Goal: Task Accomplishment & Management: Manage account settings

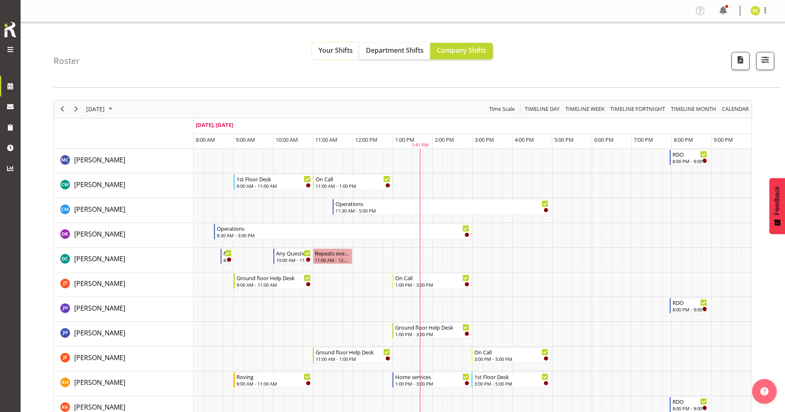
click at [335, 52] on span "Your Shifts" at bounding box center [336, 50] width 34 height 9
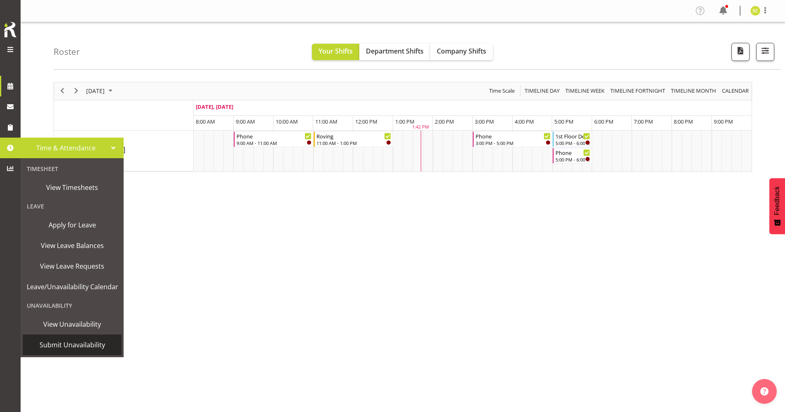
click at [56, 342] on span "Submit Unavailability" at bounding box center [72, 345] width 91 height 12
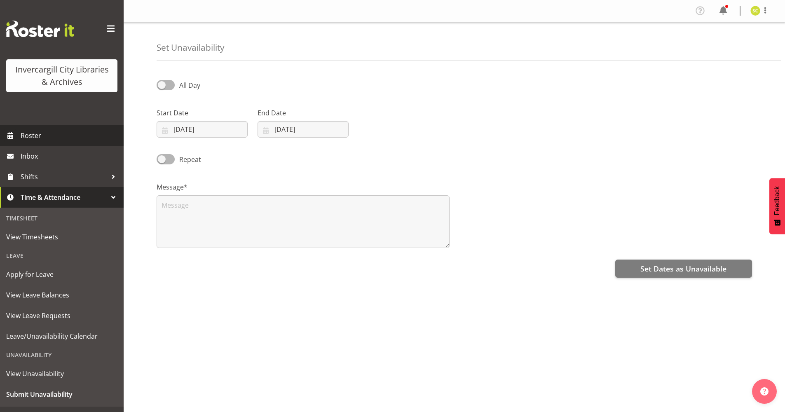
click at [30, 138] on span "Roster" at bounding box center [70, 135] width 99 height 12
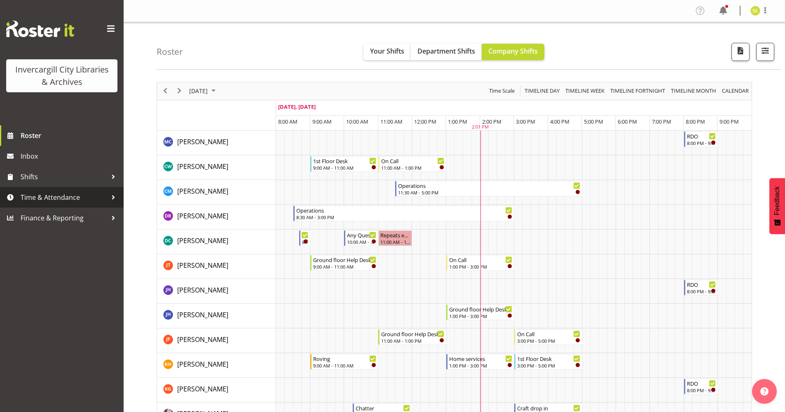
click at [19, 199] on link "Time & Attendance" at bounding box center [62, 197] width 124 height 21
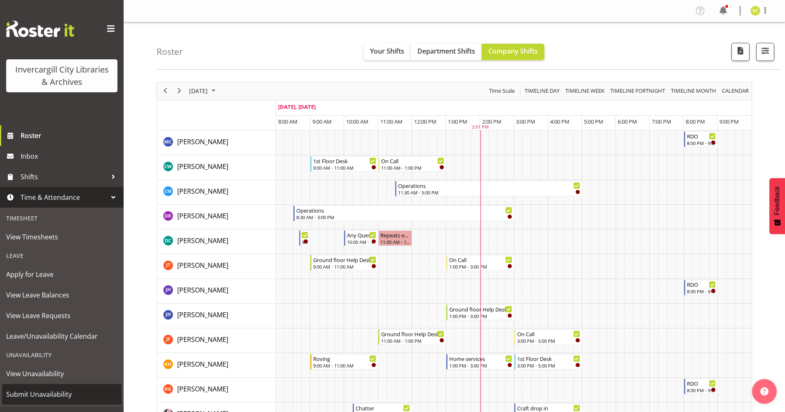
click at [30, 394] on span "Submit Unavailability" at bounding box center [61, 394] width 111 height 12
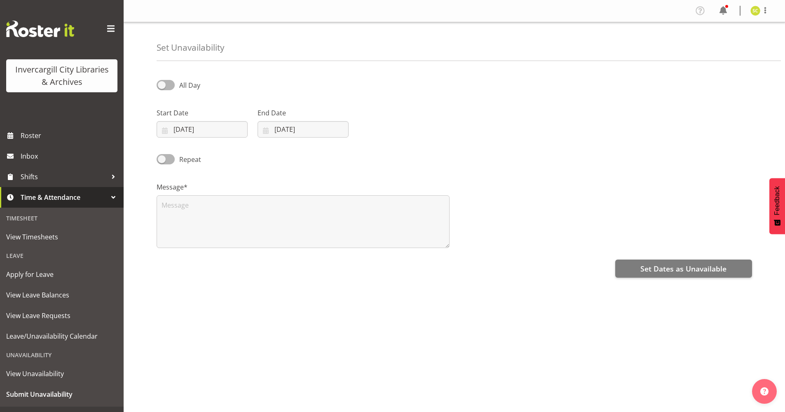
select select "9"
select select "2025"
click at [170, 85] on span at bounding box center [166, 85] width 18 height 10
click at [162, 85] on input "All Day" at bounding box center [159, 84] width 5 height 5
checkbox input "true"
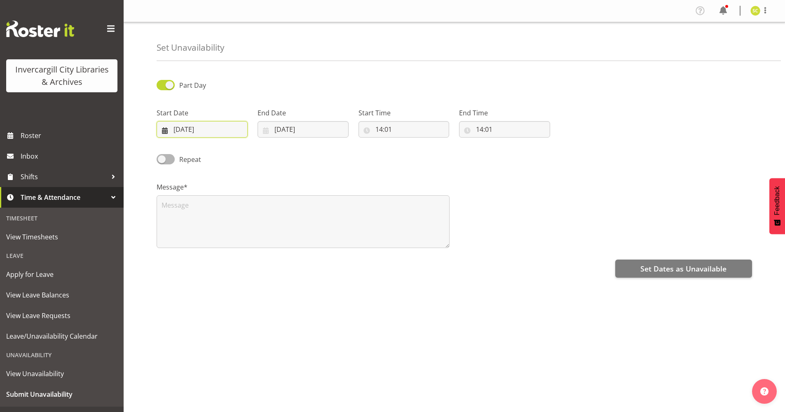
click at [224, 129] on input "06/10/2025" at bounding box center [202, 129] width 91 height 16
click at [239, 209] on span "9" at bounding box center [238, 212] width 3 height 8
type input "09/10/2025"
click at [277, 129] on input "06/10/2025" at bounding box center [303, 129] width 91 height 16
click at [336, 211] on link "9" at bounding box center [340, 212] width 16 height 16
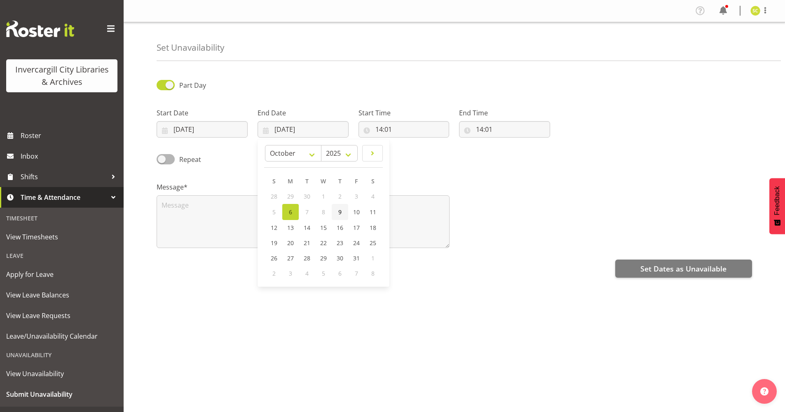
type input "09/10/2025"
click at [380, 130] on input "14:01" at bounding box center [404, 129] width 91 height 16
click at [414, 151] on select "00 01 02 03 04 05 06 07 08 09 10 11 12 13 14 15 16 17 18 19 20 21 22 23" at bounding box center [415, 151] width 19 height 16
select select "16"
click at [406, 143] on select "00 01 02 03 04 05 06 07 08 09 10 11 12 13 14 15 16 17 18 19 20 21 22 23" at bounding box center [415, 151] width 19 height 16
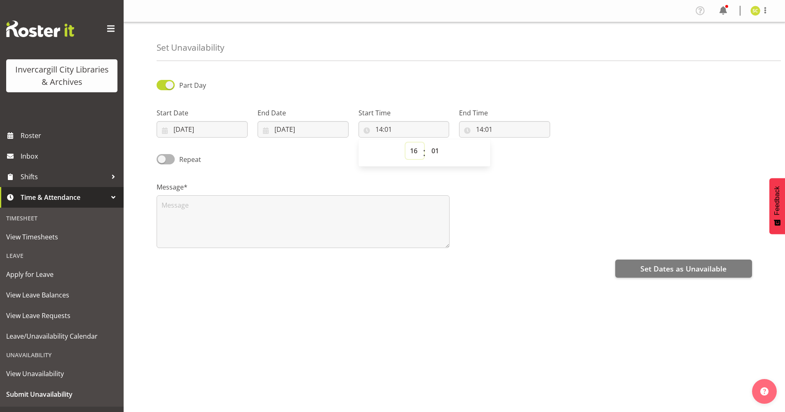
type input "16:01"
click at [438, 149] on select "00 01 02 03 04 05 06 07 08 09 10 11 12 13 14 15 16 17 18 19 20 21 22 23 24 25 2…" at bounding box center [436, 151] width 19 height 16
select select "15"
click at [427, 143] on select "00 01 02 03 04 05 06 07 08 09 10 11 12 13 14 15 16 17 18 19 20 21 22 23 24 25 2…" at bounding box center [436, 151] width 19 height 16
type input "16:15"
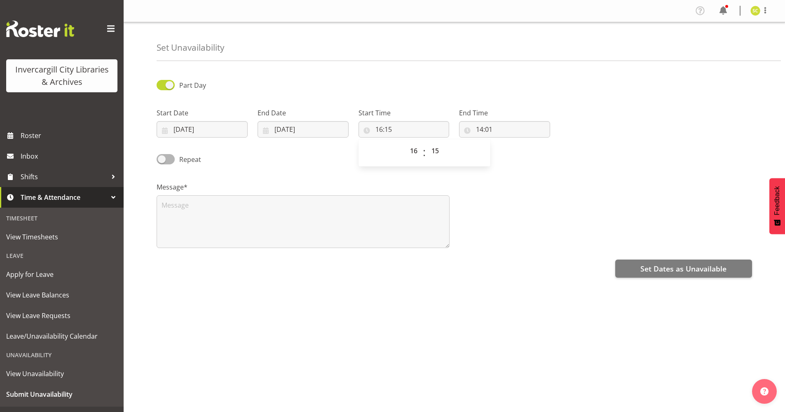
click at [504, 86] on div "Part Day" at bounding box center [454, 82] width 605 height 28
click at [481, 127] on input "14:01" at bounding box center [504, 129] width 91 height 16
click at [514, 152] on select "00 01 02 03 04 05 06 07 08 09 10 11 12 13 14 15 16 17 18 19 20 21 22 23" at bounding box center [515, 151] width 19 height 16
select select "16"
click at [506, 143] on select "00 01 02 03 04 05 06 07 08 09 10 11 12 13 14 15 16 17 18 19 20 21 22 23" at bounding box center [515, 151] width 19 height 16
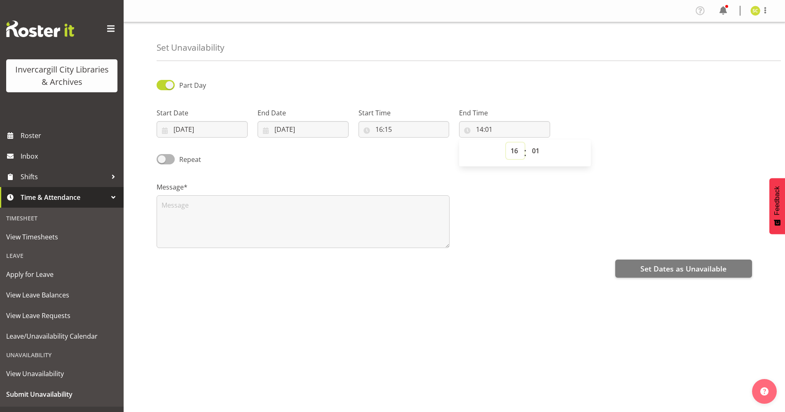
type input "16:01"
click at [489, 128] on input "16:01" at bounding box center [504, 129] width 91 height 16
click at [489, 129] on input "16:01" at bounding box center [504, 129] width 91 height 16
click at [538, 149] on select "00 01 02 03 04 05 06 07 08 09 10 11 12 13 14 15 16 17 18 19 20 21 22 23 24 25 2…" at bounding box center [537, 151] width 19 height 16
select select "45"
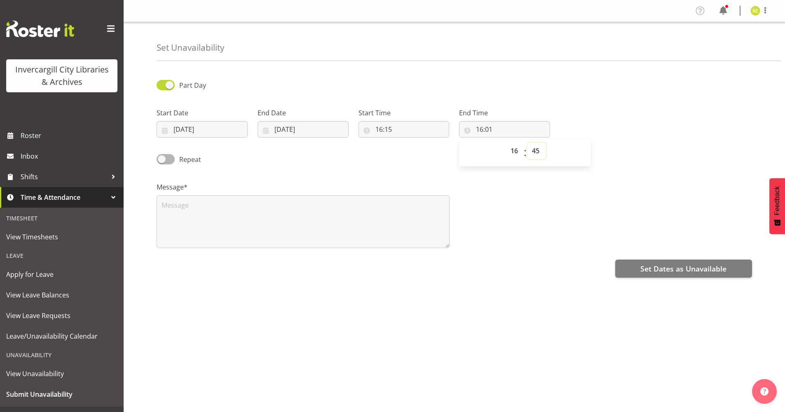
click at [528, 143] on select "00 01 02 03 04 05 06 07 08 09 10 11 12 13 14 15 16 17 18 19 20 21 22 23 24 25 2…" at bounding box center [537, 151] width 19 height 16
type input "16:45"
click at [417, 154] on div "Repeat" at bounding box center [454, 157] width 605 height 28
click at [168, 158] on span at bounding box center [166, 159] width 18 height 10
click at [162, 158] on input "Repeat" at bounding box center [159, 159] width 5 height 5
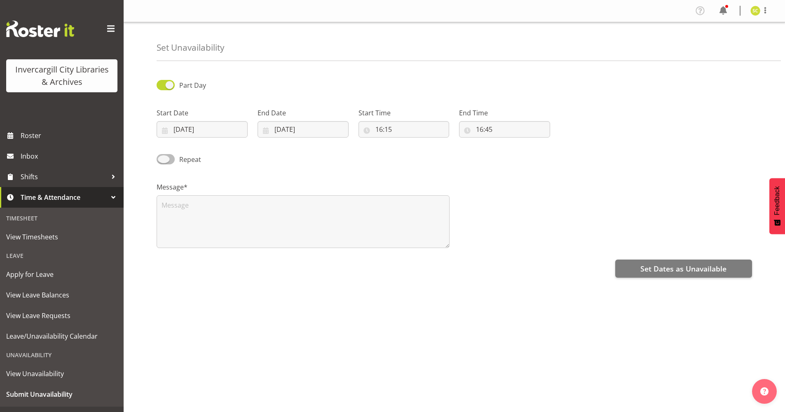
checkbox input "true"
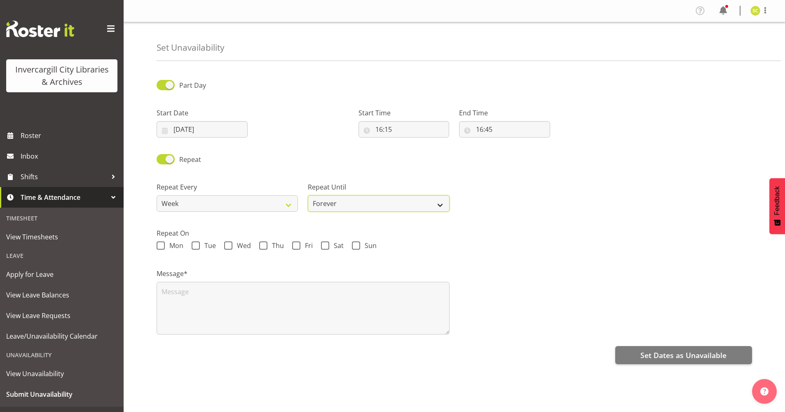
click at [341, 202] on select "Forever On a date" at bounding box center [378, 203] width 141 height 16
click at [341, 201] on select "Forever On a date" at bounding box center [378, 203] width 141 height 16
click at [341, 202] on select "Forever On a date" at bounding box center [378, 203] width 141 height 16
select select "date"
click at [308, 195] on select "Forever On a date" at bounding box center [378, 203] width 141 height 16
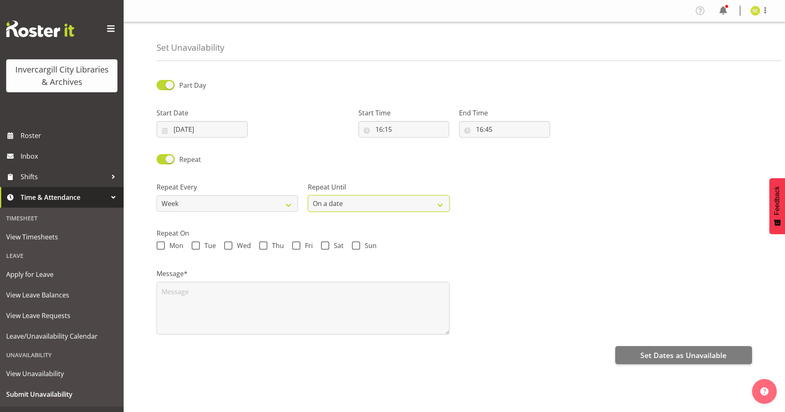
select select "9"
select select "2025"
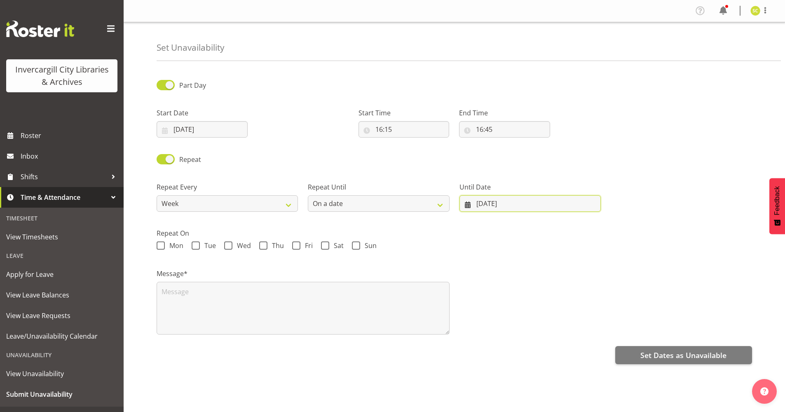
click at [484, 203] on input "06/10/2025" at bounding box center [530, 203] width 141 height 16
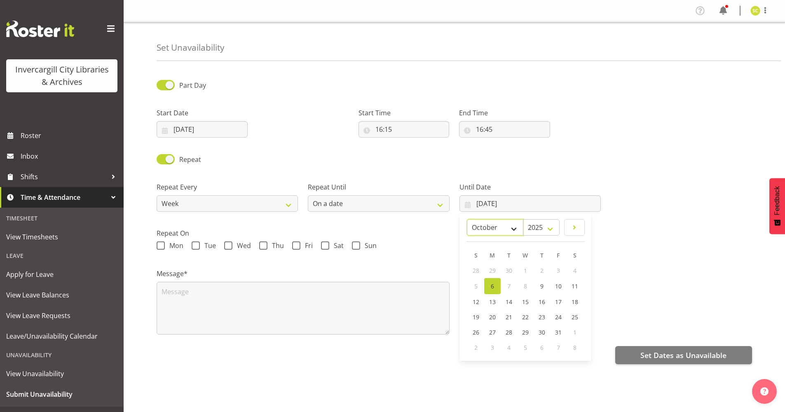
click at [518, 231] on select "January February March April May June July August September October November De…" at bounding box center [495, 227] width 56 height 16
select select "11"
click at [487, 219] on select "January February March April May June July August September October November De…" at bounding box center [495, 227] width 56 height 16
click at [546, 299] on span "18" at bounding box center [546, 301] width 7 height 8
type input "18/12/2025"
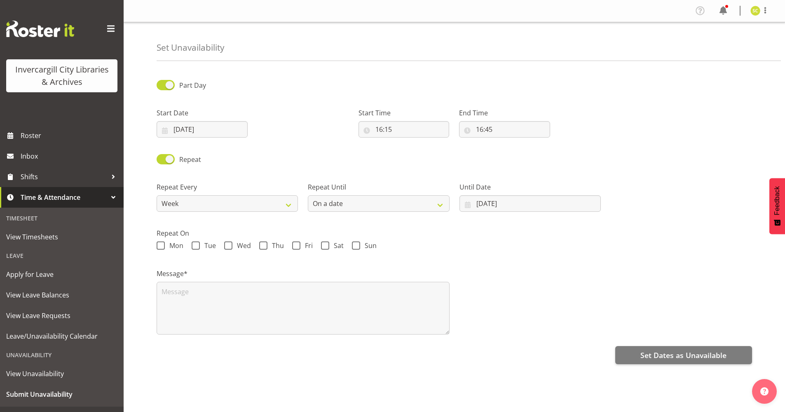
click at [514, 263] on div "Message*" at bounding box center [454, 298] width 605 height 82
click at [264, 247] on span at bounding box center [263, 246] width 8 height 8
click at [264, 247] on input "Thu" at bounding box center [261, 245] width 5 height 5
checkbox input "true"
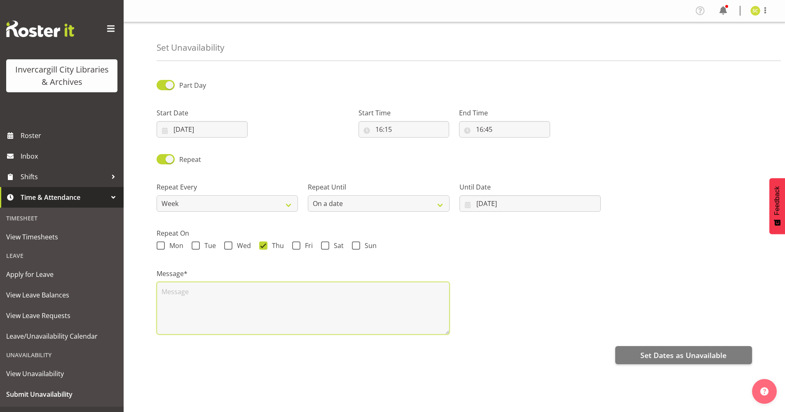
click at [270, 295] on textarea at bounding box center [303, 308] width 293 height 53
type textarea "B"
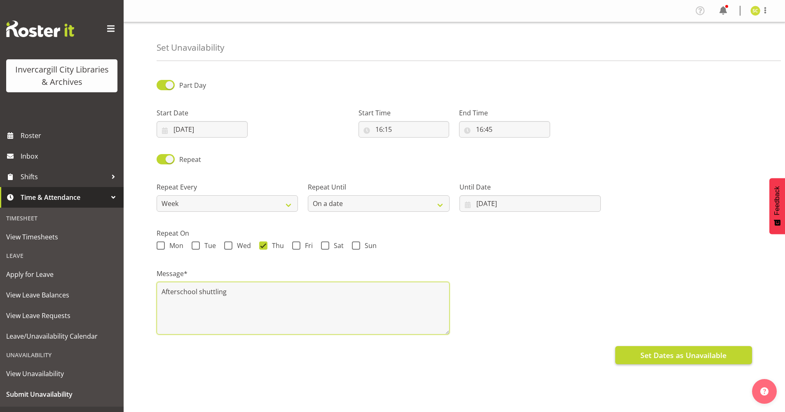
type textarea "Afterschool shuttling"
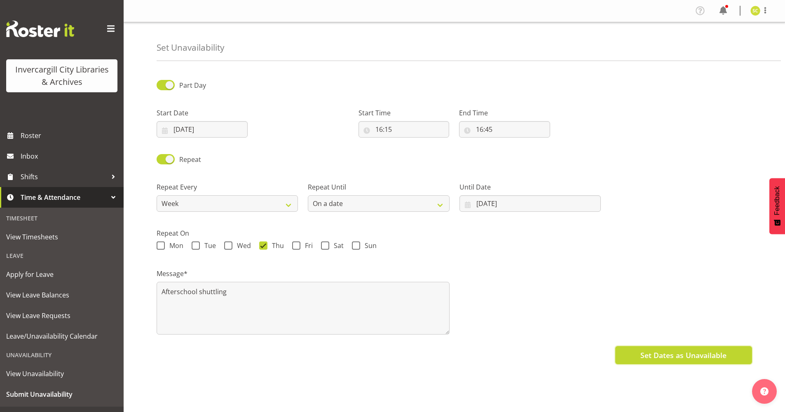
click at [643, 352] on span "Set Dates as Unavailable" at bounding box center [683, 355] width 86 height 11
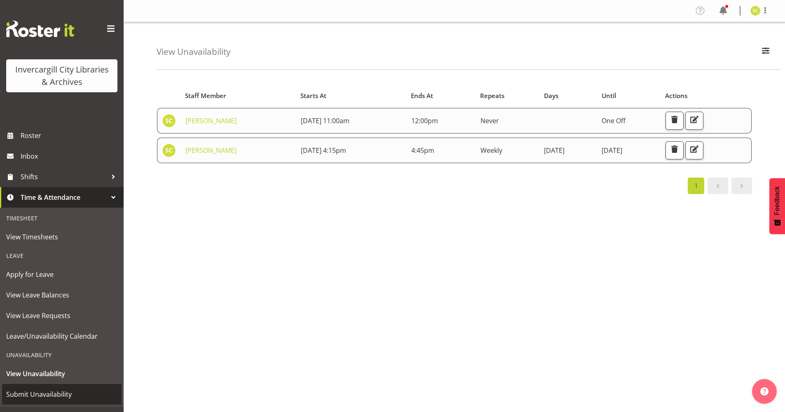
click at [29, 393] on span "Submit Unavailability" at bounding box center [61, 394] width 111 height 12
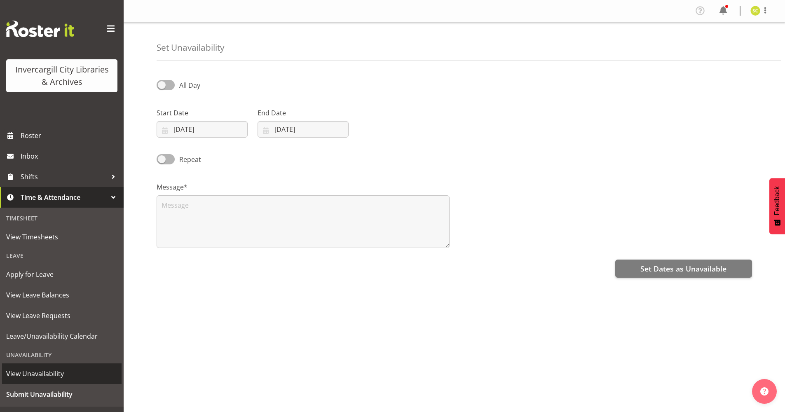
select select "9"
select select "2025"
click at [171, 84] on span at bounding box center [166, 85] width 18 height 10
click at [162, 84] on input "All Day" at bounding box center [159, 84] width 5 height 5
checkbox input "true"
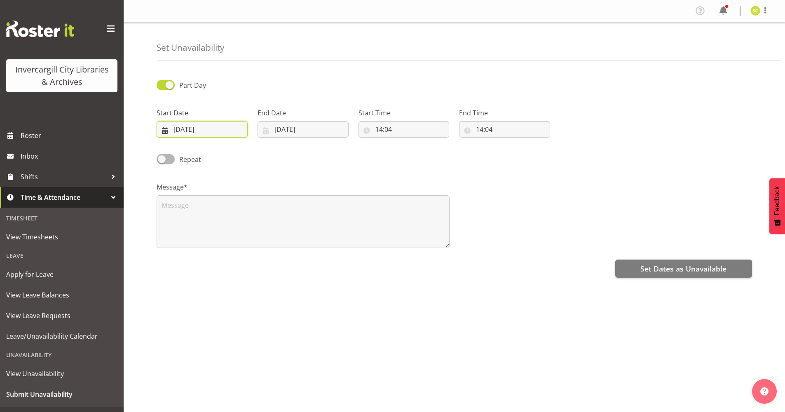
click at [186, 127] on input "[DATE]" at bounding box center [202, 129] width 91 height 16
click at [190, 211] on span "6" at bounding box center [189, 212] width 3 height 8
click at [380, 128] on input "14:04" at bounding box center [404, 129] width 91 height 16
click at [435, 148] on select "00 01 02 03 04 05 06 07 08 09 10 11 12 13 14 15 16 17 18 19 20 21 22 23 24 25 2…" at bounding box center [436, 151] width 19 height 16
select select "45"
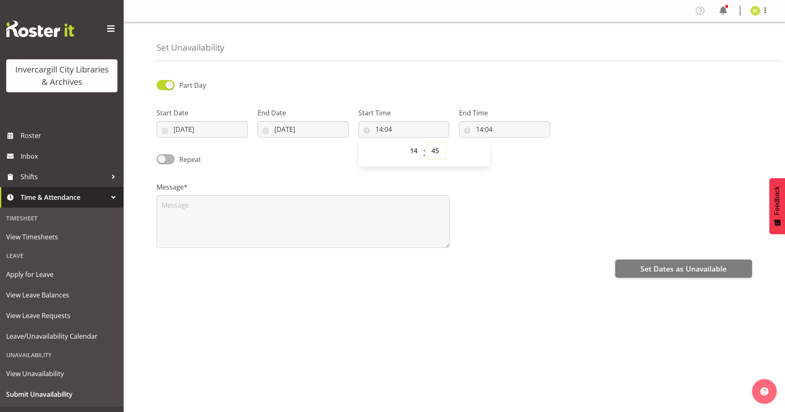
click at [427, 143] on select "00 01 02 03 04 05 06 07 08 09 10 11 12 13 14 15 16 17 18 19 20 21 22 23 24 25 2…" at bounding box center [436, 151] width 19 height 16
type input "14:45"
click at [481, 131] on input "14:04" at bounding box center [504, 129] width 91 height 16
click at [516, 151] on select "00 01 02 03 04 05 06 07 08 09 10 11 12 13 14 15 16 17 18 19 20 21 22 23" at bounding box center [515, 151] width 19 height 16
select select "15"
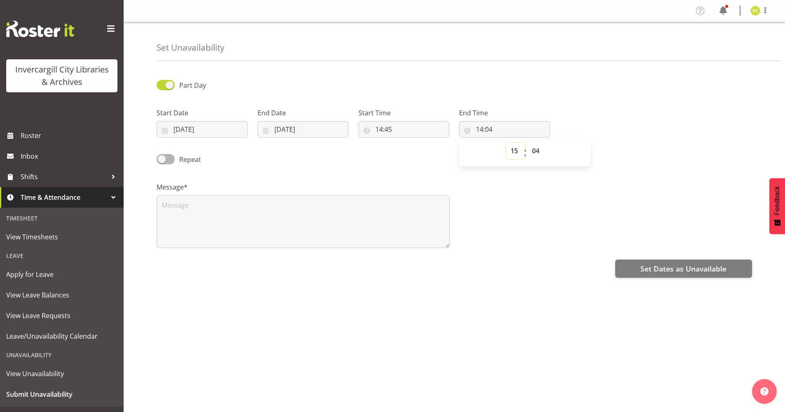
click at [506, 143] on select "00 01 02 03 04 05 06 07 08 09 10 11 12 13 14 15 16 17 18 19 20 21 22 23" at bounding box center [515, 151] width 19 height 16
type input "15:04"
click at [536, 146] on select "00 01 02 03 04 05 06 07 08 09 10 11 12 13 14 15 16 17 18 19 20 21 22 23 24 25 2…" at bounding box center [537, 151] width 19 height 16
select select "30"
click at [528, 143] on select "00 01 02 03 04 05 06 07 08 09 10 11 12 13 14 15 16 17 18 19 20 21 22 23 24 25 2…" at bounding box center [537, 151] width 19 height 16
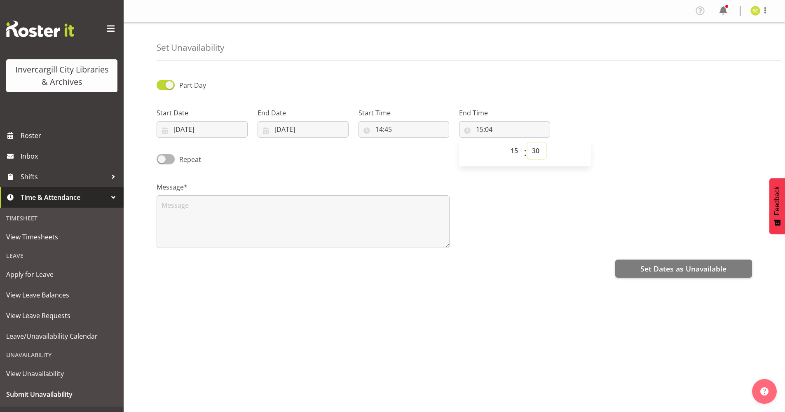
type input "15:30"
click at [387, 164] on div "Repeat" at bounding box center [454, 157] width 605 height 28
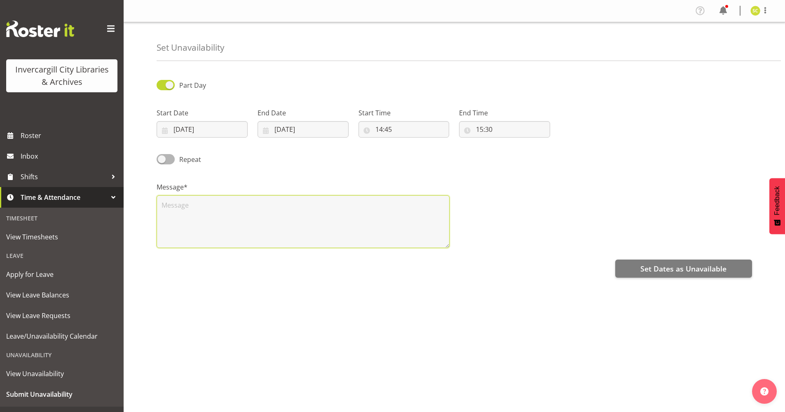
click at [243, 217] on textarea at bounding box center [303, 221] width 293 height 53
type textarea "Afterschool Shuttling"
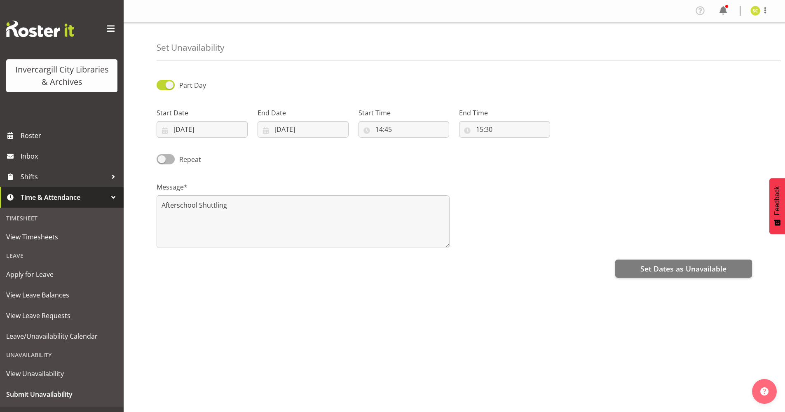
click at [537, 240] on div "Message* Afterschool Shuttling" at bounding box center [454, 212] width 605 height 82
click at [626, 264] on button "Set Dates as Unavailable" at bounding box center [683, 269] width 137 height 18
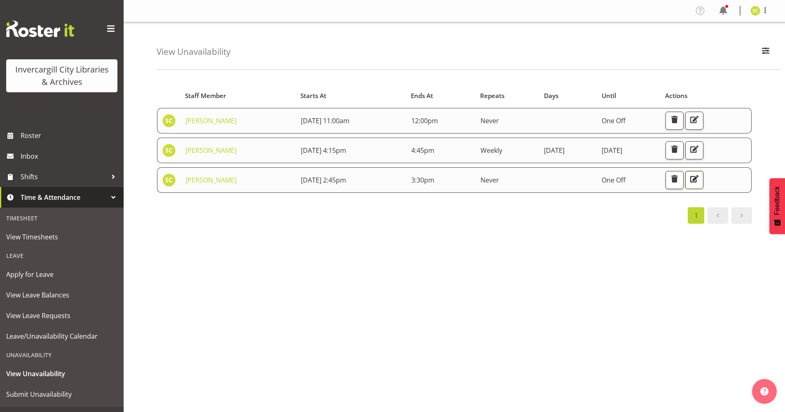
click at [700, 178] on span "button" at bounding box center [694, 179] width 11 height 11
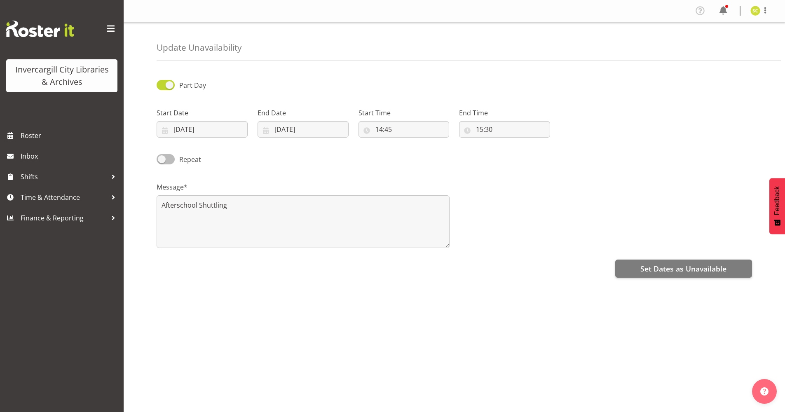
click at [169, 159] on span at bounding box center [166, 159] width 18 height 10
click at [162, 159] on input "Repeat" at bounding box center [159, 159] width 5 height 5
checkbox input "true"
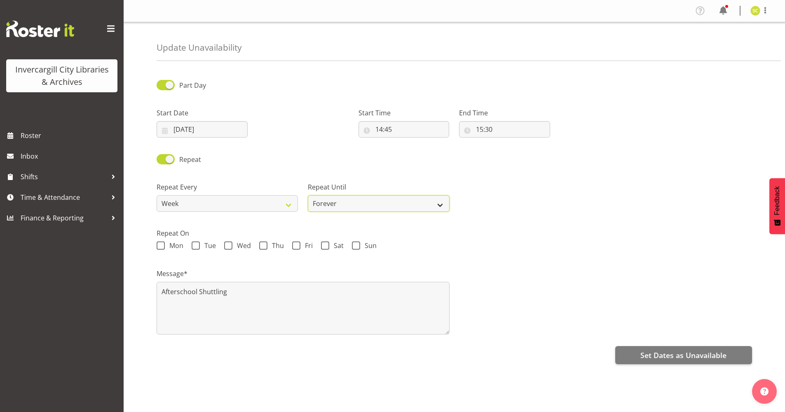
click at [328, 204] on select "Forever On a date" at bounding box center [378, 203] width 141 height 16
select select "date"
click at [308, 195] on select "Forever On a date" at bounding box center [378, 203] width 141 height 16
select select "9"
select select "2025"
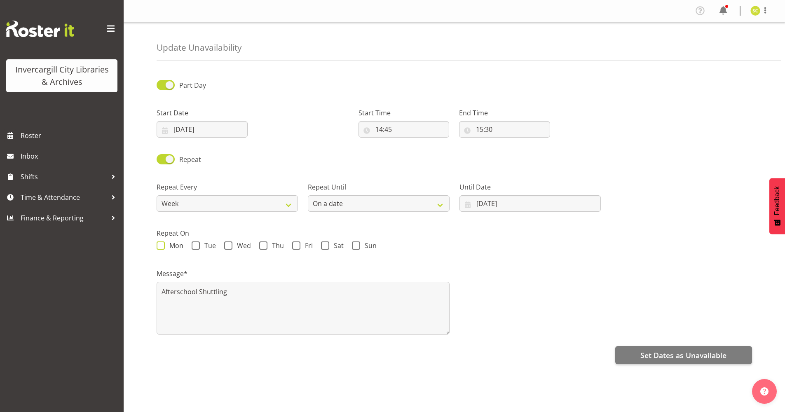
click at [160, 244] on span at bounding box center [161, 246] width 8 height 8
click at [160, 244] on input "Mon" at bounding box center [159, 245] width 5 height 5
checkbox input "true"
click at [525, 204] on input "06/10/2025" at bounding box center [530, 203] width 141 height 16
click at [509, 225] on select "January February March April May June July August September October November De…" at bounding box center [495, 227] width 56 height 16
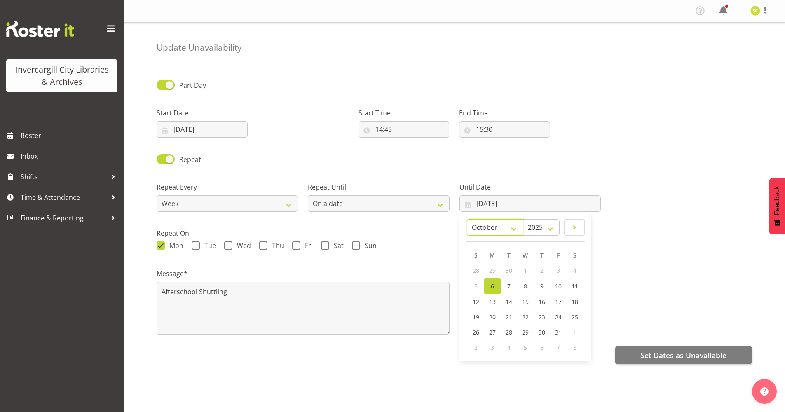
select select "11"
click at [487, 219] on select "January February March April May June July August September October November De…" at bounding box center [495, 227] width 56 height 16
click at [496, 288] on span "8" at bounding box center [496, 286] width 3 height 8
type input "08/12/2025"
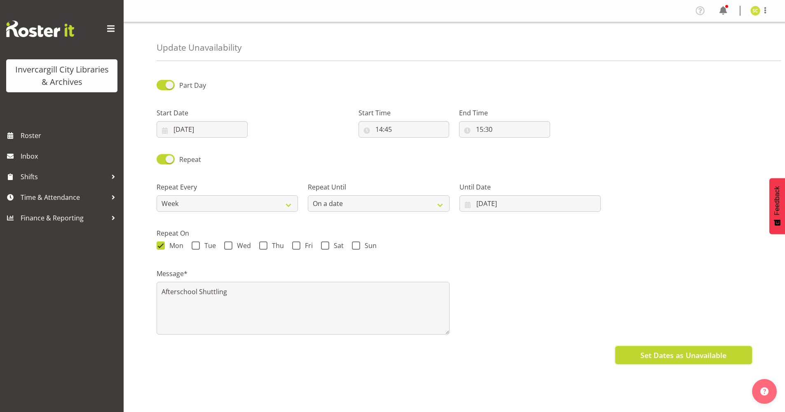
click at [645, 352] on span "Set Dates as Unavailable" at bounding box center [683, 355] width 86 height 11
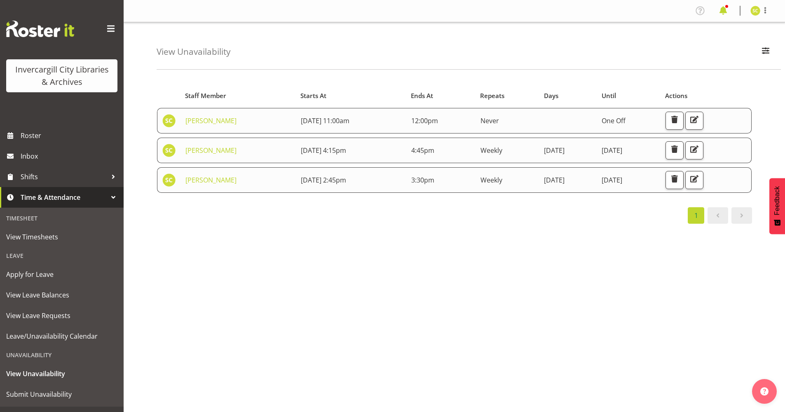
click at [728, 8] on span at bounding box center [723, 10] width 13 height 13
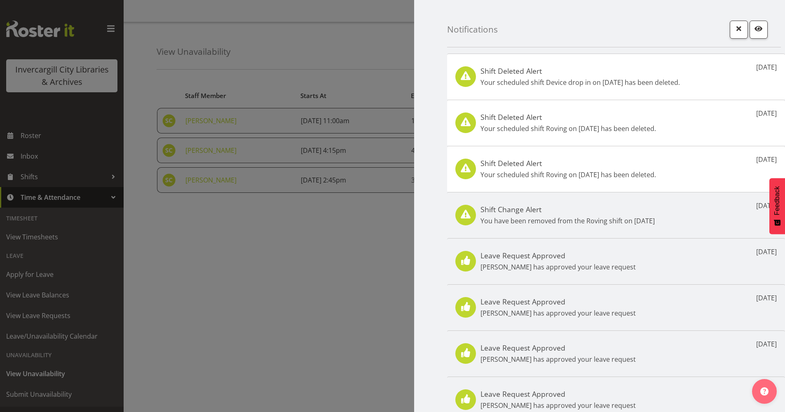
click at [625, 76] on div "Shift Deleted Alert Your scheduled shift Device drop in on [DATE] has been dele…" at bounding box center [580, 76] width 199 height 21
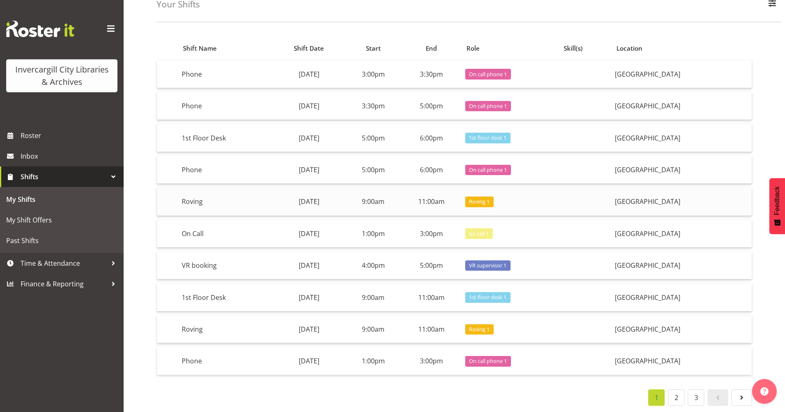
scroll to position [54, 0]
click at [31, 140] on span "Roster" at bounding box center [70, 135] width 99 height 12
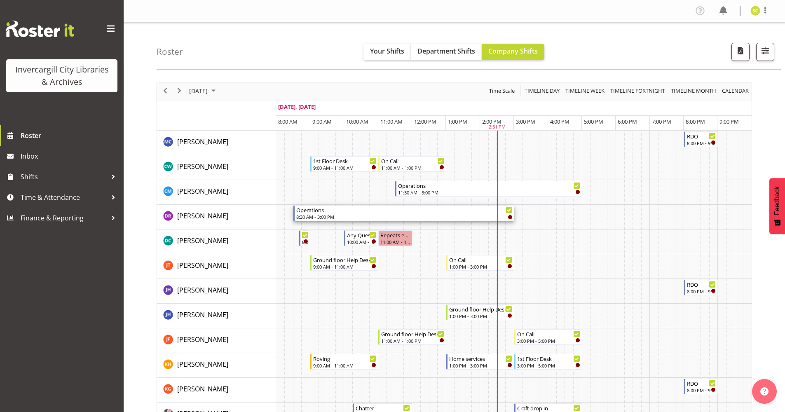
click at [310, 216] on div "8:30 AM - 3:00 PM" at bounding box center [404, 216] width 216 height 7
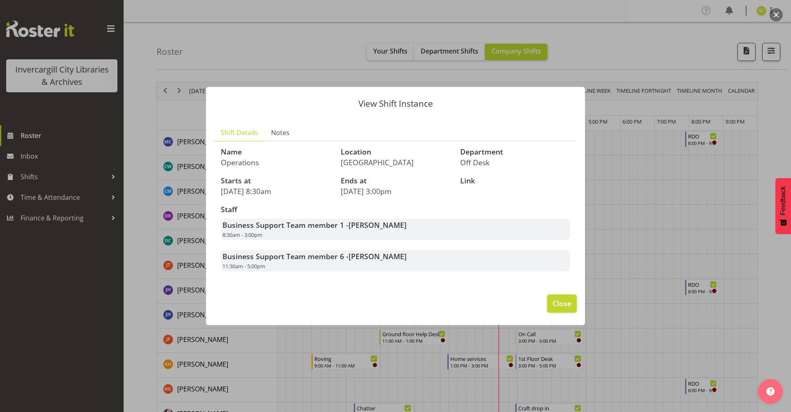
click at [556, 306] on span "Close" at bounding box center [562, 303] width 19 height 11
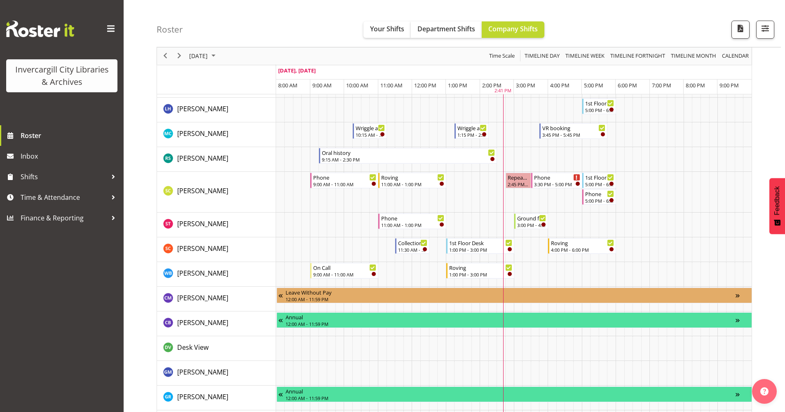
scroll to position [412, 0]
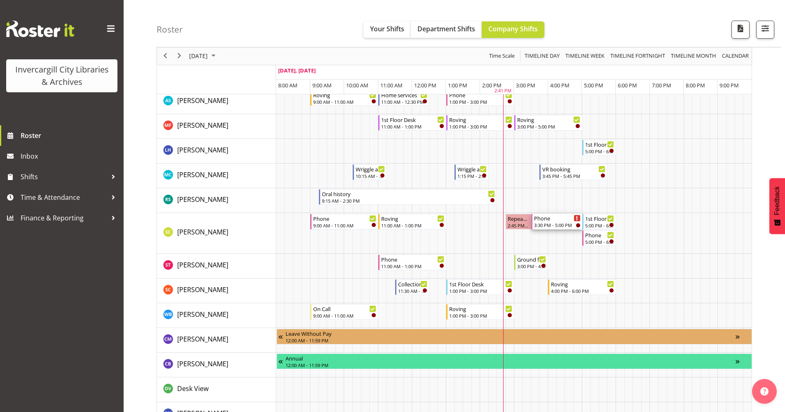
click at [562, 220] on div "Phone" at bounding box center [557, 218] width 47 height 8
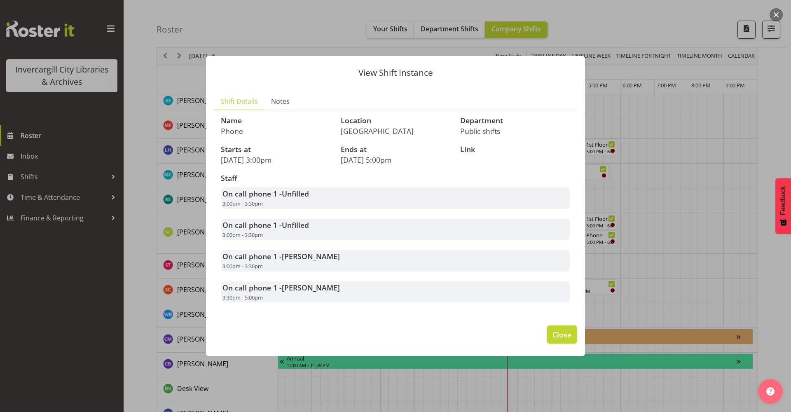
click at [567, 335] on span "Close" at bounding box center [562, 334] width 19 height 11
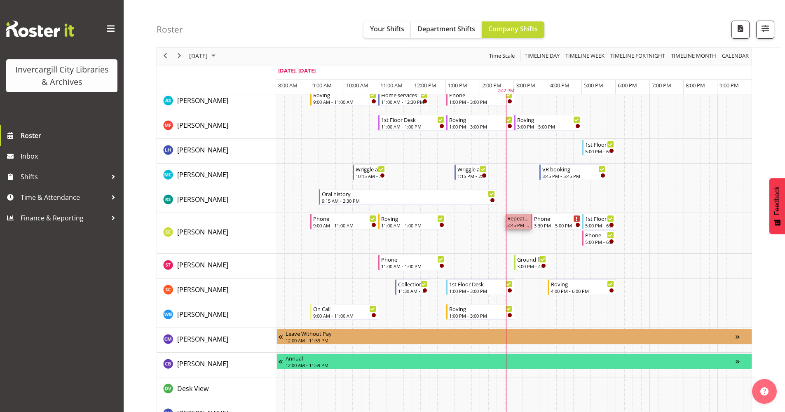
click at [519, 218] on div "Repeats every [DATE] - [PERSON_NAME]" at bounding box center [518, 218] width 22 height 8
